Goal: Task Accomplishment & Management: Manage account settings

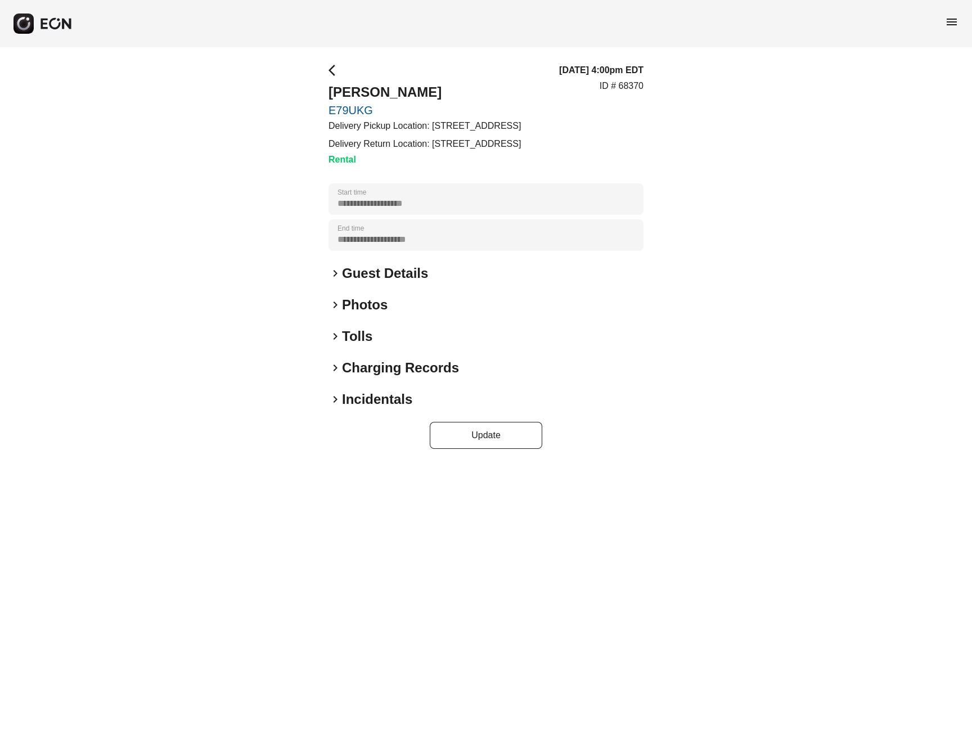
click at [333, 72] on span "arrow_back_ios" at bounding box center [336, 71] width 14 height 14
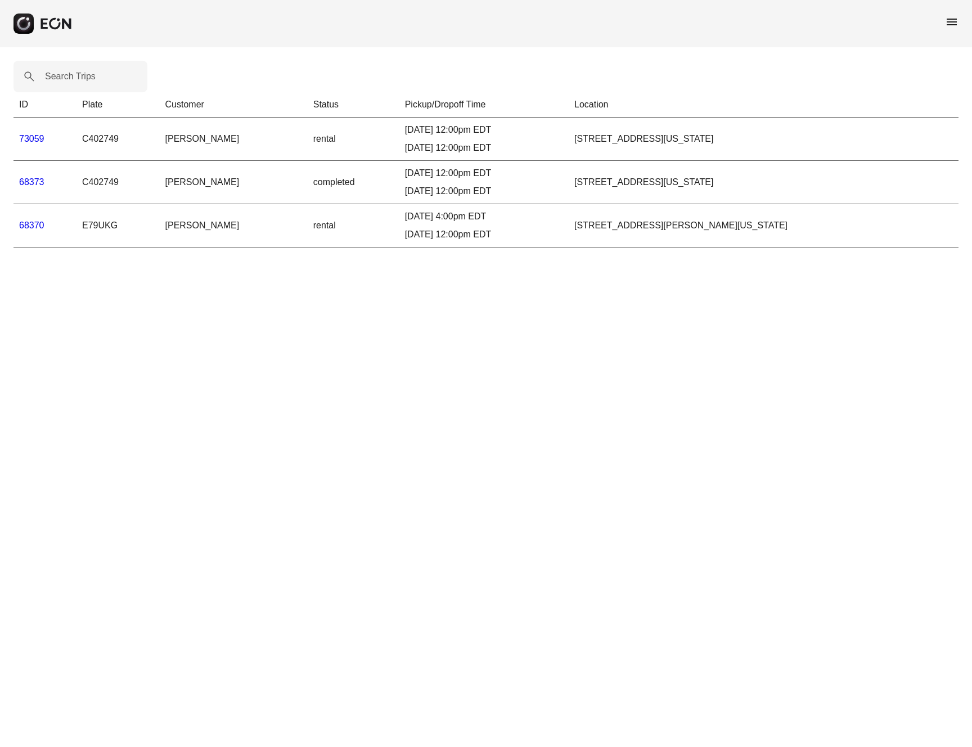
click at [38, 138] on link "73059" at bounding box center [31, 139] width 25 height 10
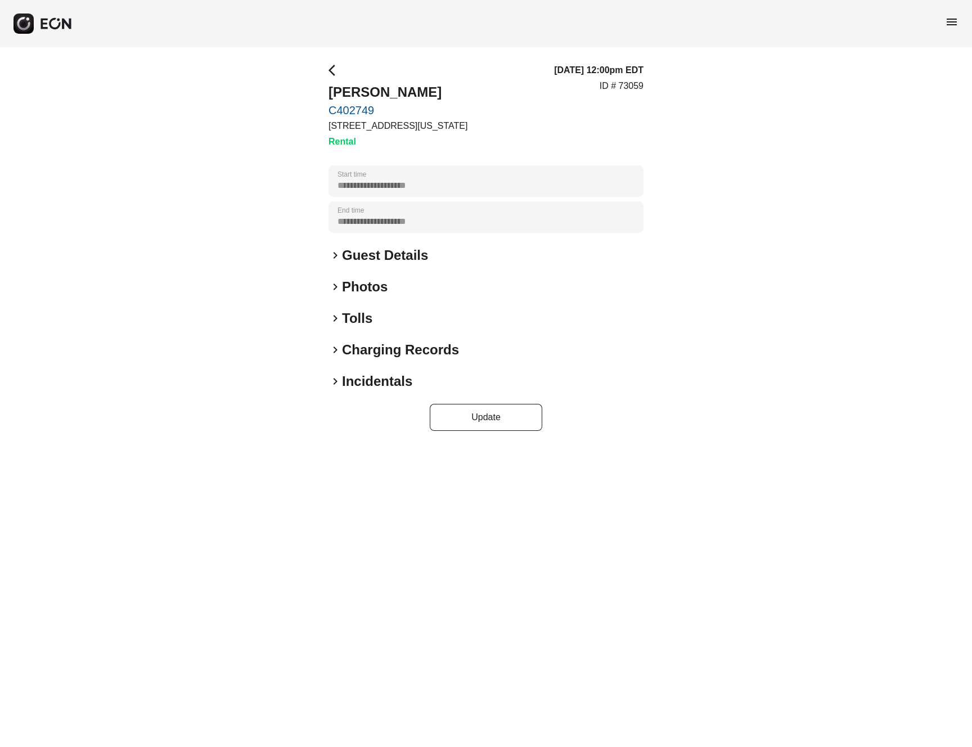
click at [349, 106] on link "C402749" at bounding box center [398, 111] width 139 height 14
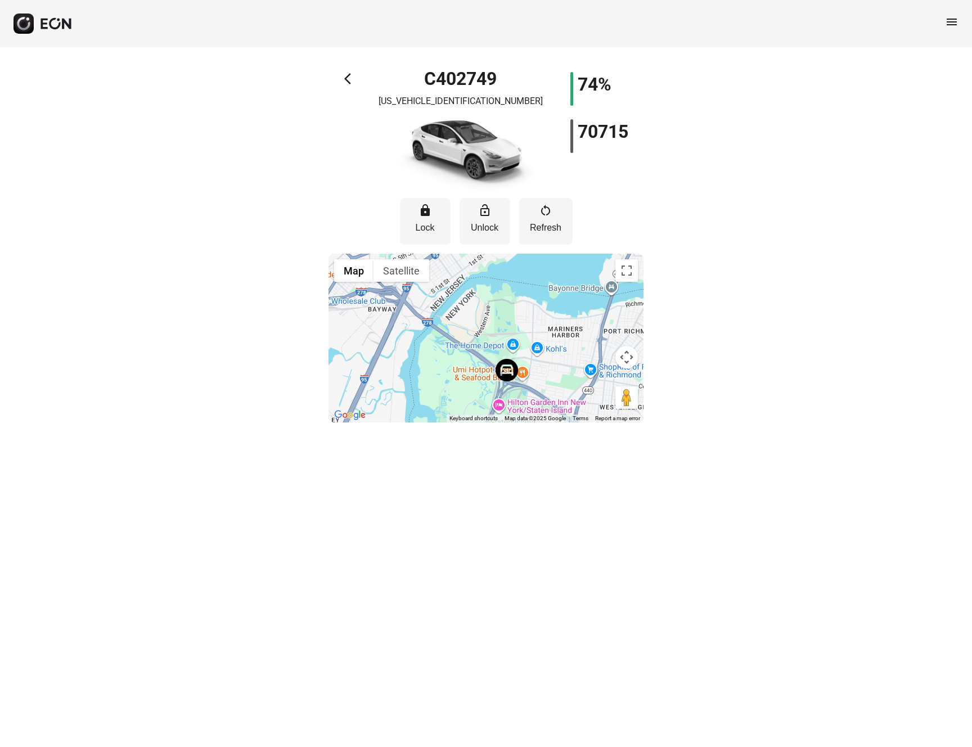
click at [348, 74] on span "arrow_back_ios" at bounding box center [351, 79] width 14 height 14
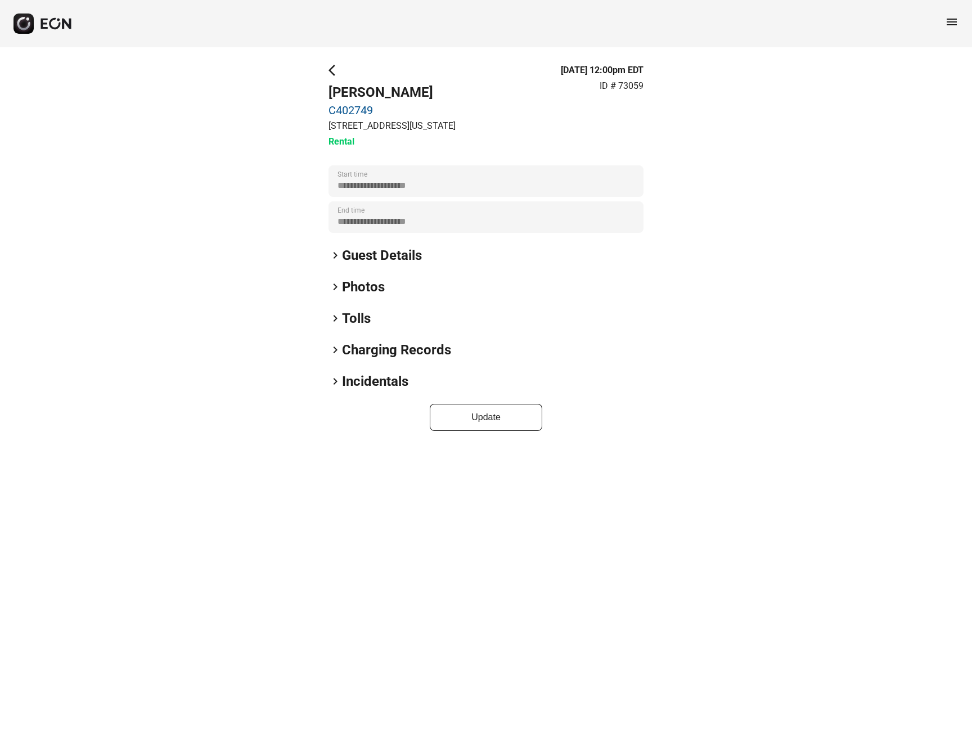
click at [334, 72] on span "arrow_back_ios" at bounding box center [336, 71] width 14 height 14
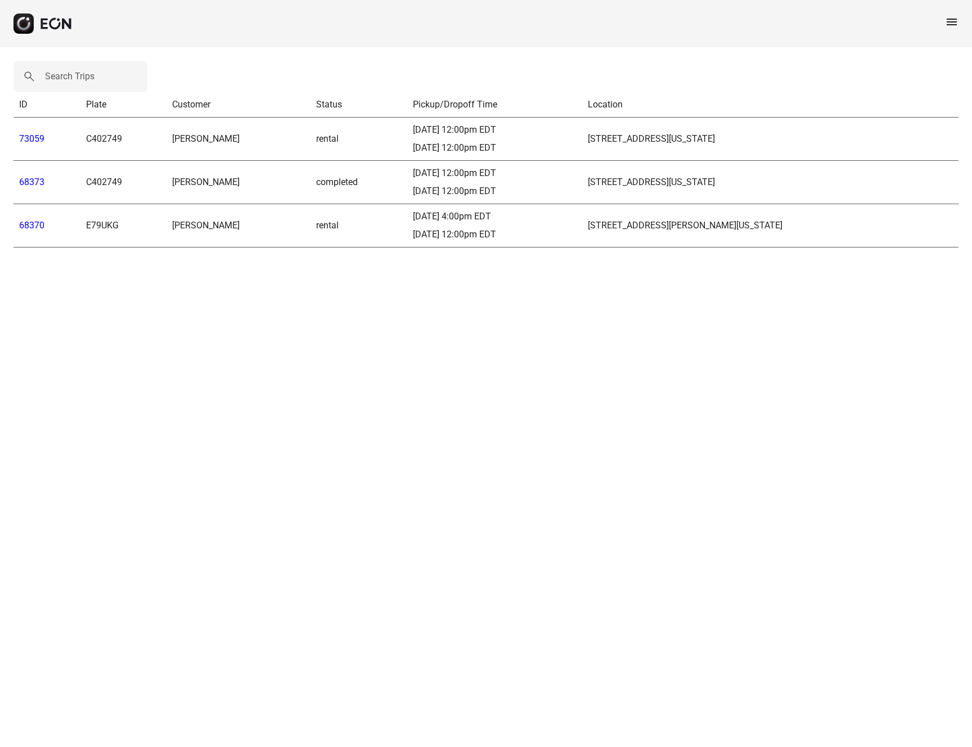
click at [41, 224] on link "68370" at bounding box center [31, 225] width 25 height 11
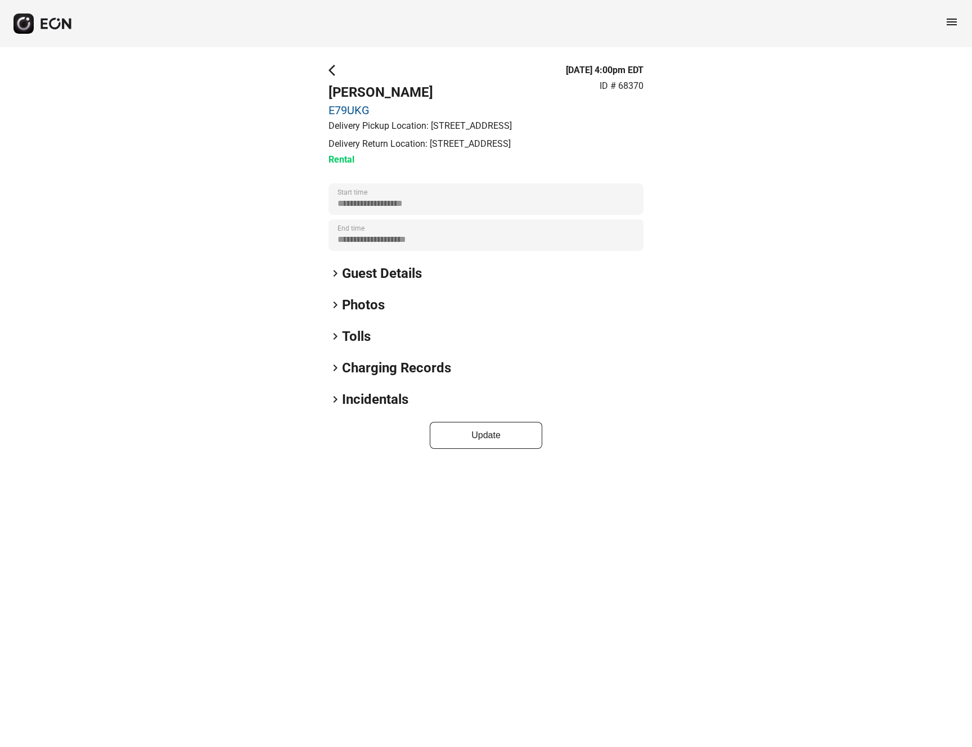
click at [354, 109] on link "E79UKG" at bounding box center [420, 111] width 183 height 14
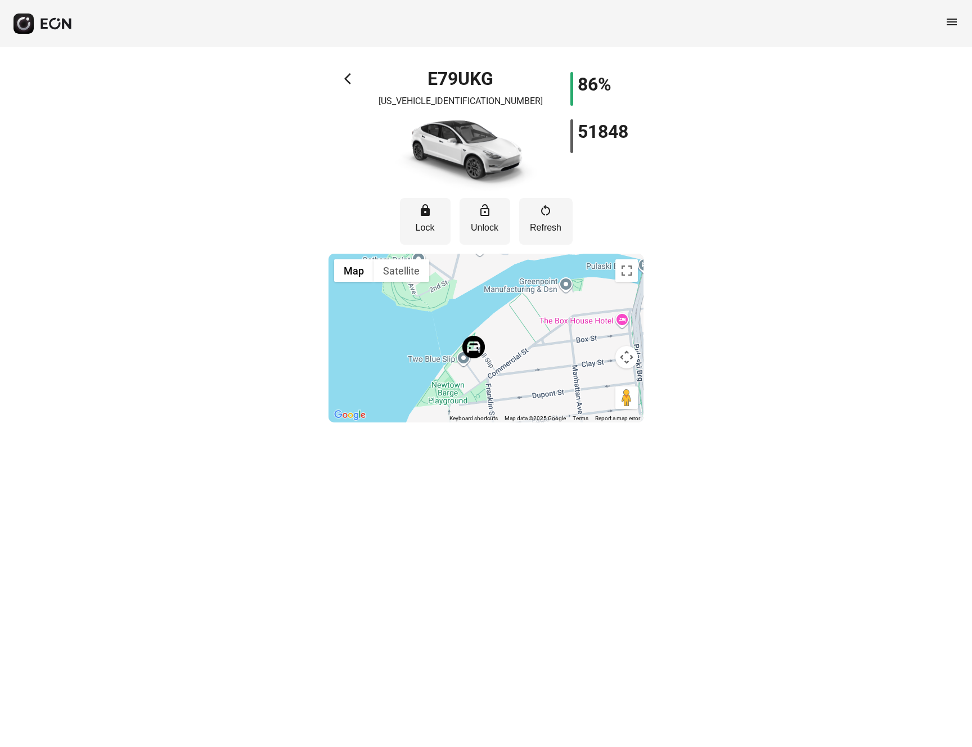
drag, startPoint x: 437, startPoint y: 344, endPoint x: 460, endPoint y: 323, distance: 30.7
click at [460, 323] on div at bounding box center [486, 338] width 315 height 169
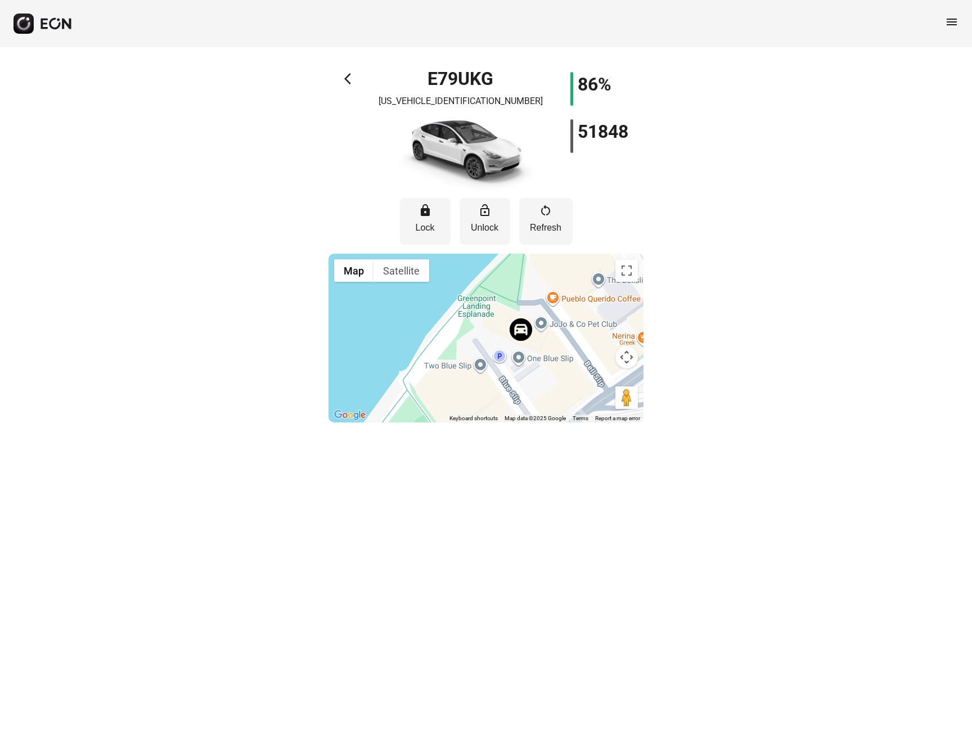
drag, startPoint x: 466, startPoint y: 329, endPoint x: 442, endPoint y: 316, distance: 27.9
click at [442, 316] on div at bounding box center [486, 338] width 315 height 169
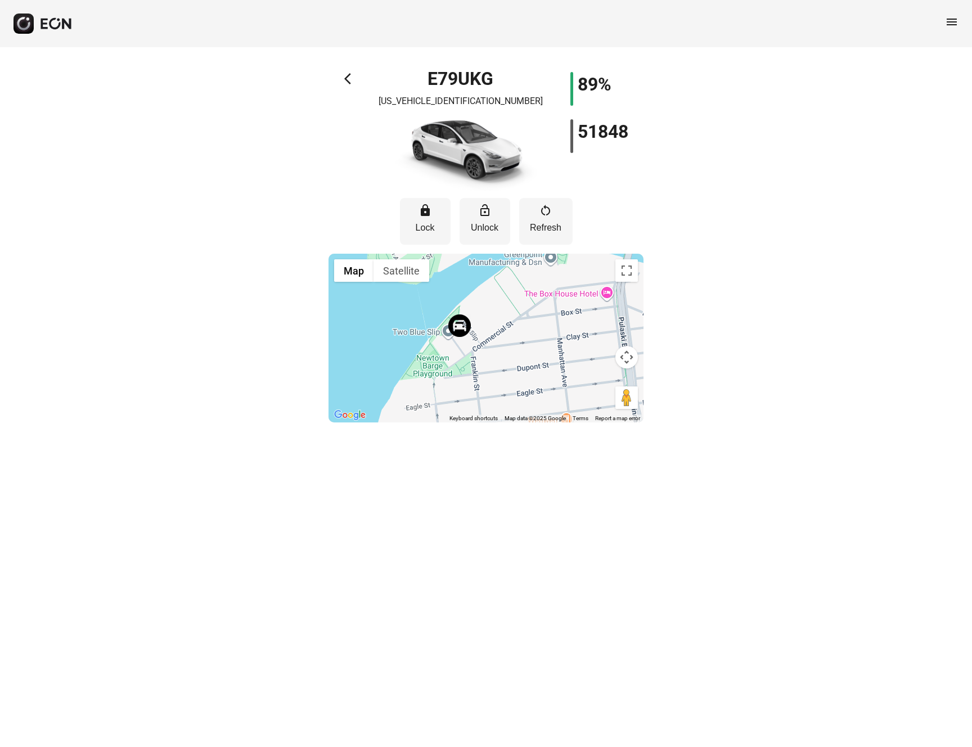
drag, startPoint x: 516, startPoint y: 362, endPoint x: 419, endPoint y: 322, distance: 105.5
click at [419, 322] on div at bounding box center [486, 338] width 315 height 169
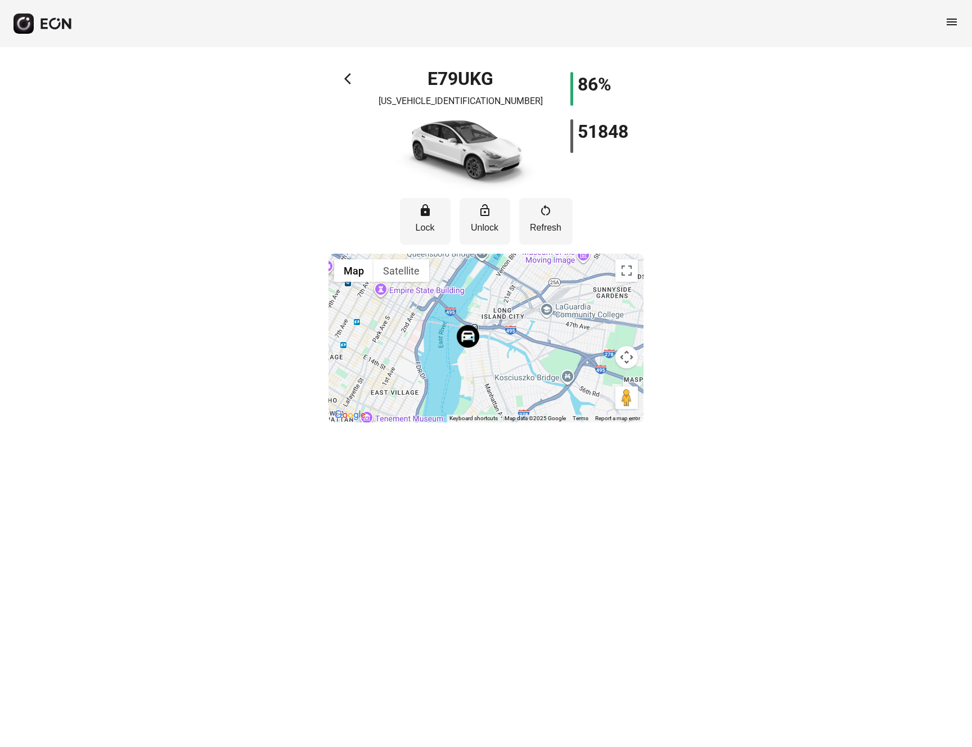
drag, startPoint x: 453, startPoint y: 378, endPoint x: 455, endPoint y: 301, distance: 76.5
click at [455, 301] on div at bounding box center [486, 338] width 315 height 169
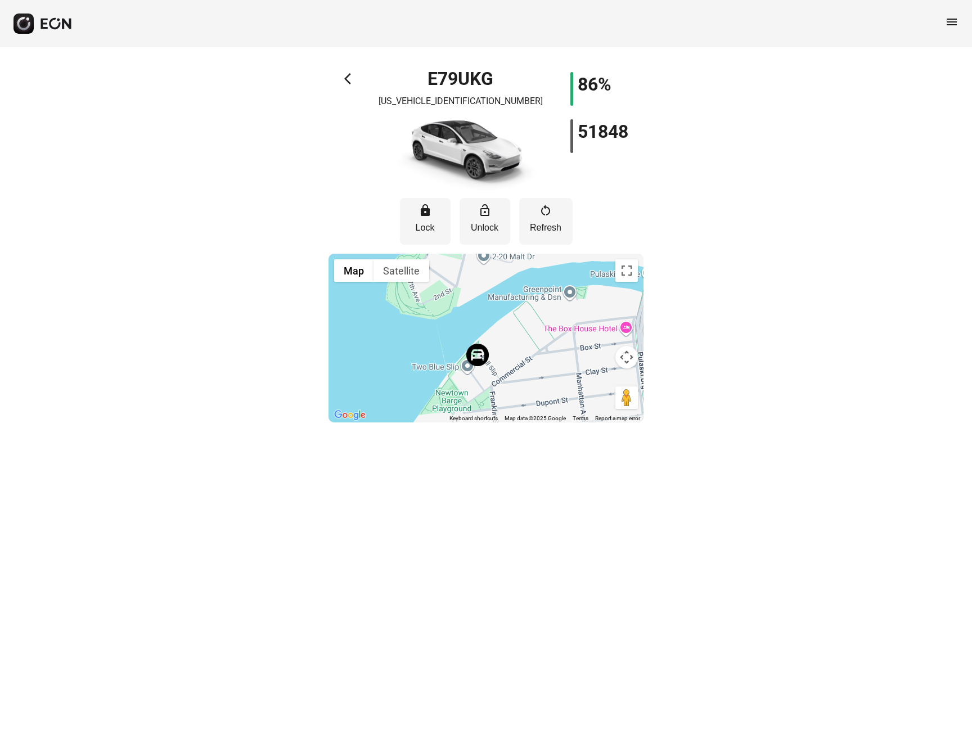
drag, startPoint x: 458, startPoint y: 353, endPoint x: 467, endPoint y: 324, distance: 30.1
click at [466, 324] on div at bounding box center [486, 338] width 315 height 169
